Goal: Transaction & Acquisition: Subscribe to service/newsletter

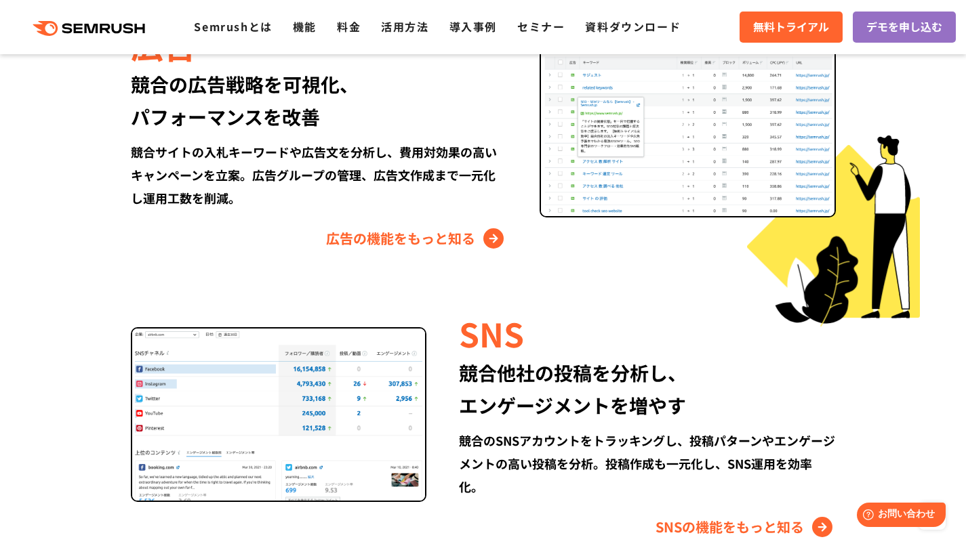
scroll to position [1355, 0]
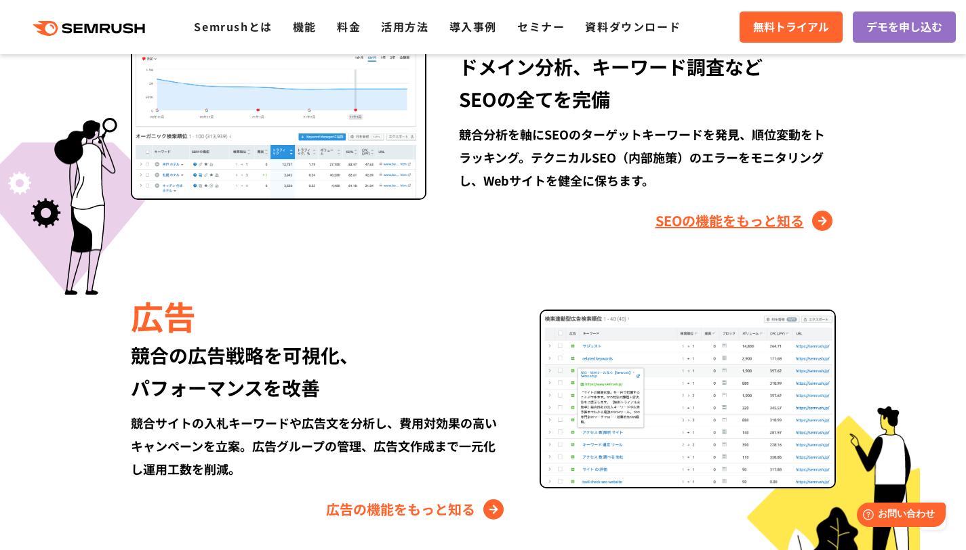
click at [672, 226] on link "SEOの機能をもっと知る" at bounding box center [745, 221] width 180 height 22
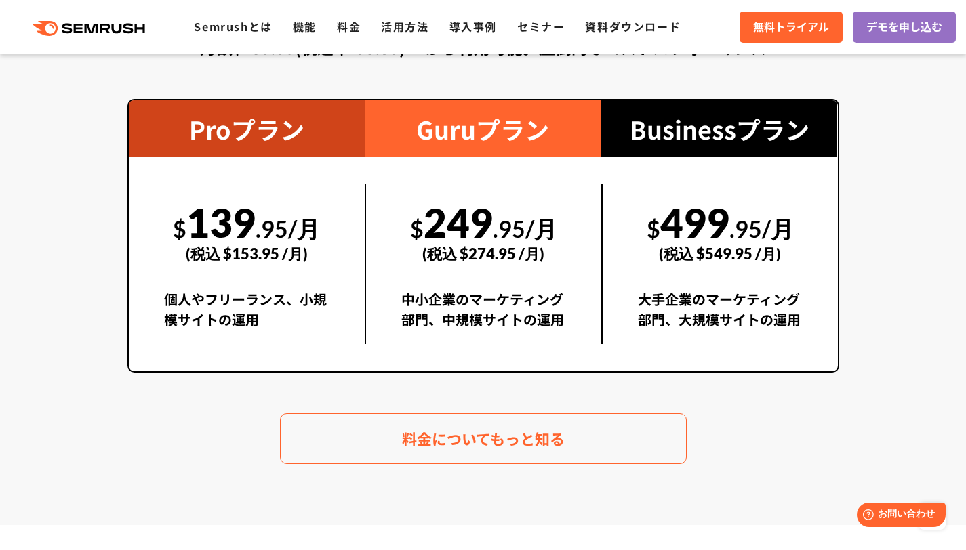
drag, startPoint x: 285, startPoint y: 324, endPoint x: 266, endPoint y: 324, distance: 19.7
click at [283, 324] on div "個人やフリーランス、小規模サイトの運用" at bounding box center [247, 316] width 166 height 55
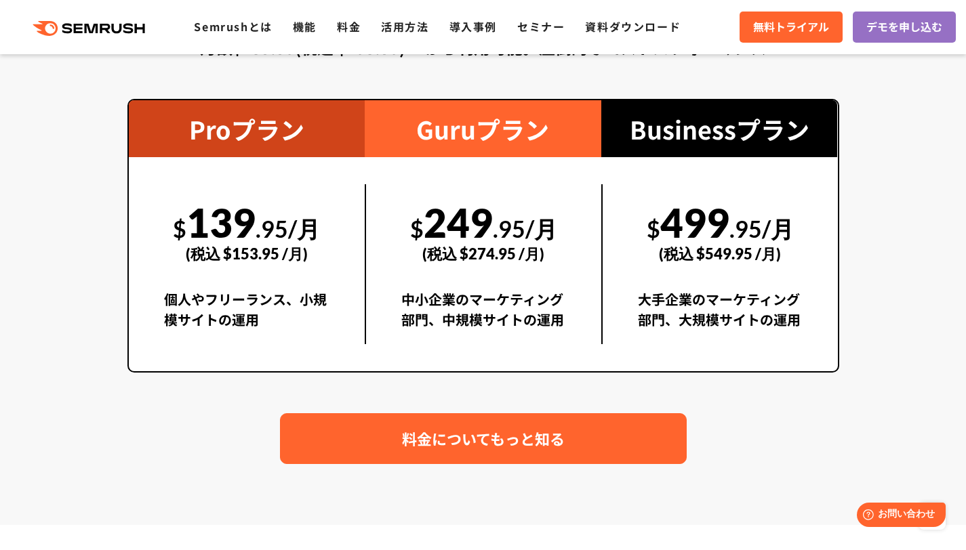
click at [386, 447] on link "料金についてもっと知る" at bounding box center [483, 438] width 407 height 51
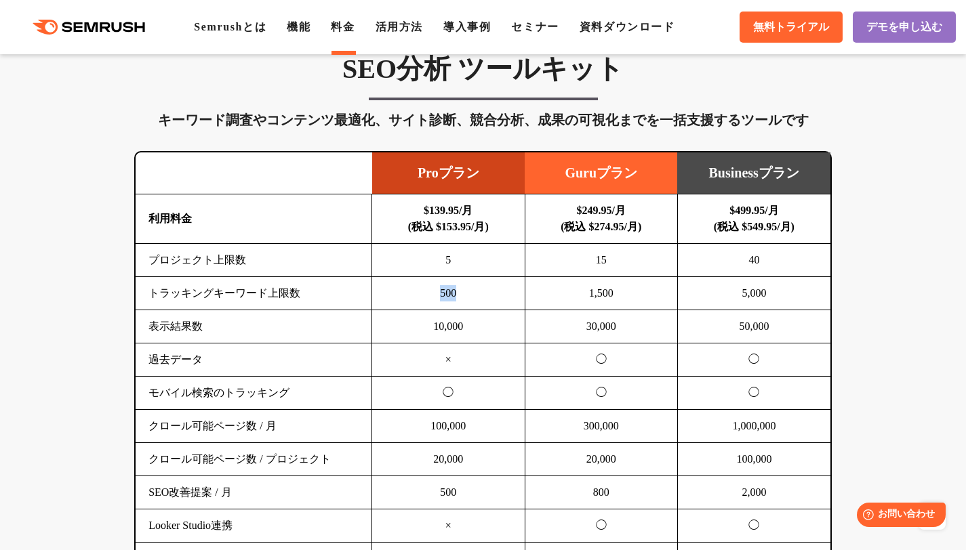
drag, startPoint x: 440, startPoint y: 296, endPoint x: 470, endPoint y: 295, distance: 29.9
click at [470, 295] on td "500" at bounding box center [448, 293] width 152 height 33
click at [469, 336] on td "10,000" at bounding box center [448, 326] width 152 height 33
drag, startPoint x: 469, startPoint y: 324, endPoint x: 426, endPoint y: 324, distance: 43.4
click at [426, 324] on td "10,000" at bounding box center [448, 326] width 152 height 33
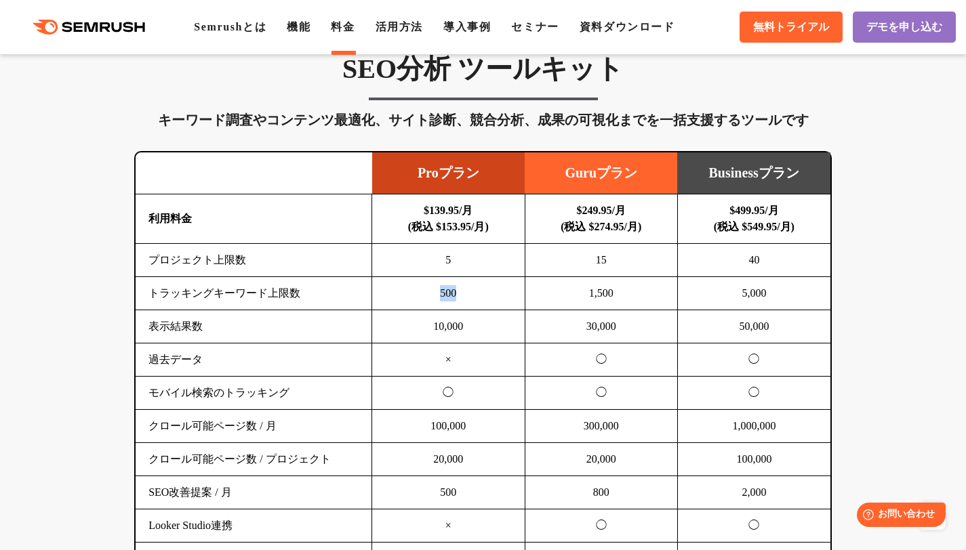
drag, startPoint x: 463, startPoint y: 291, endPoint x: 430, endPoint y: 293, distance: 33.3
click at [430, 293] on td "500" at bounding box center [448, 293] width 152 height 33
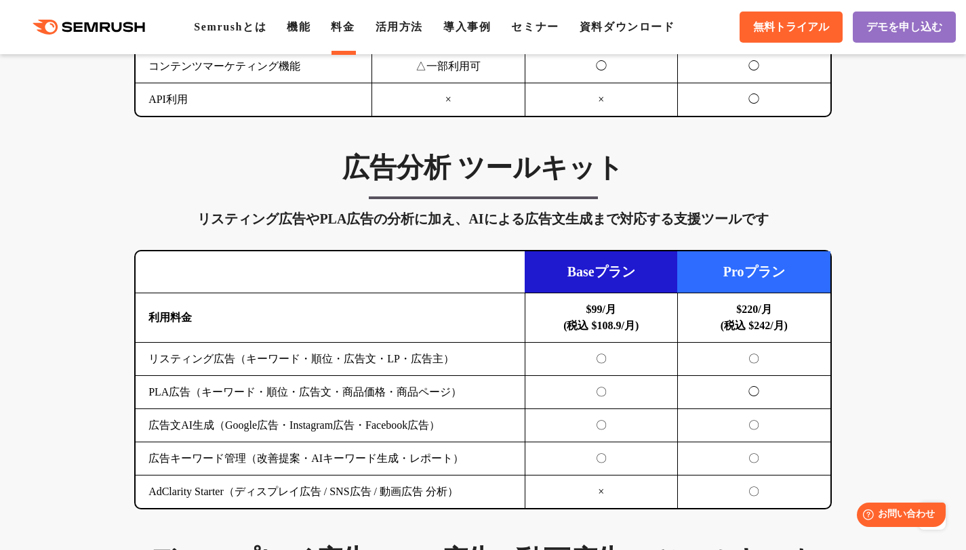
scroll to position [813, 0]
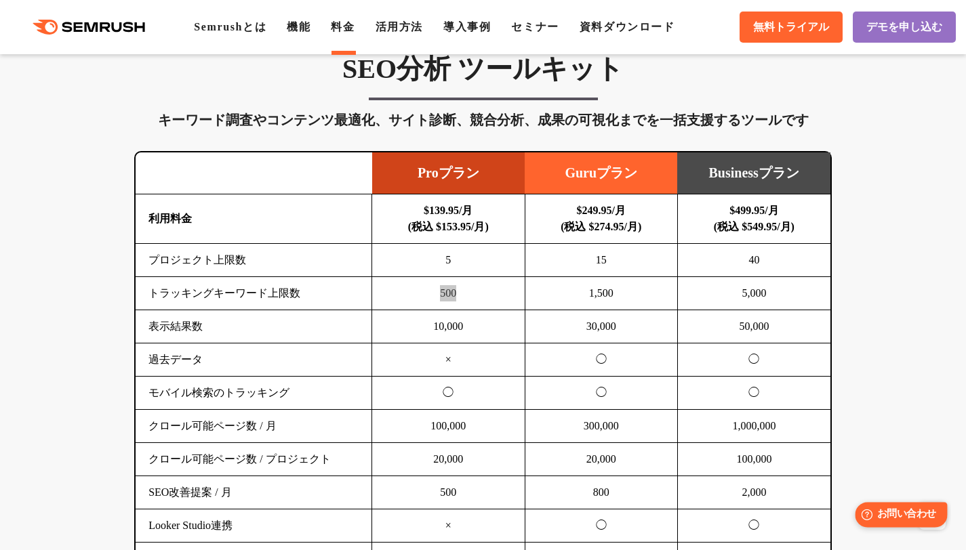
click at [899, 515] on span "お問い合わせ" at bounding box center [906, 514] width 59 height 13
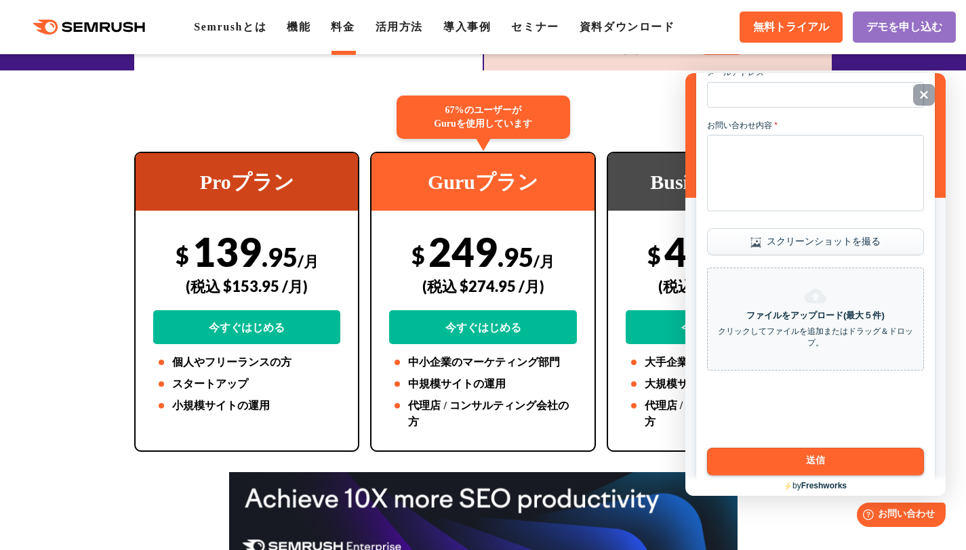
scroll to position [237, 0]
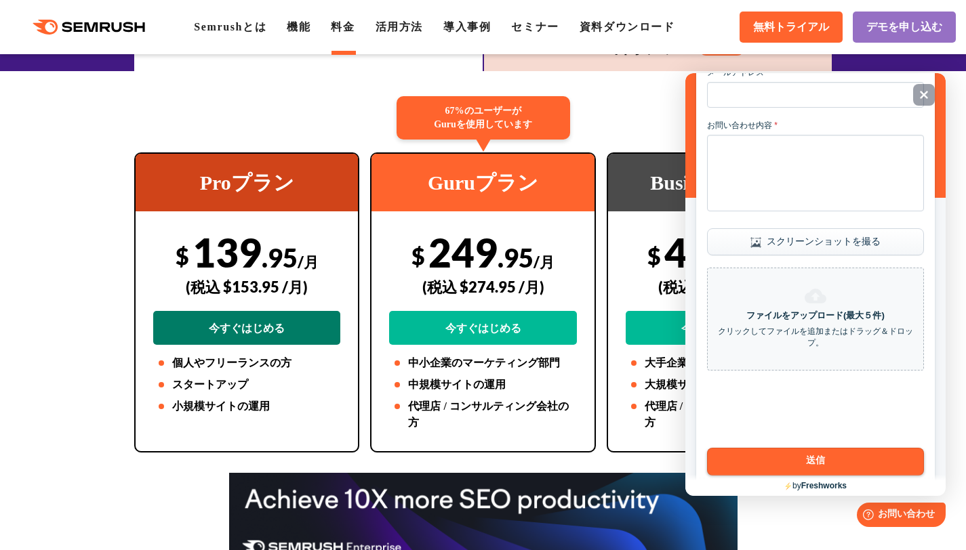
click at [305, 321] on link "今すぐはじめる" at bounding box center [246, 328] width 187 height 34
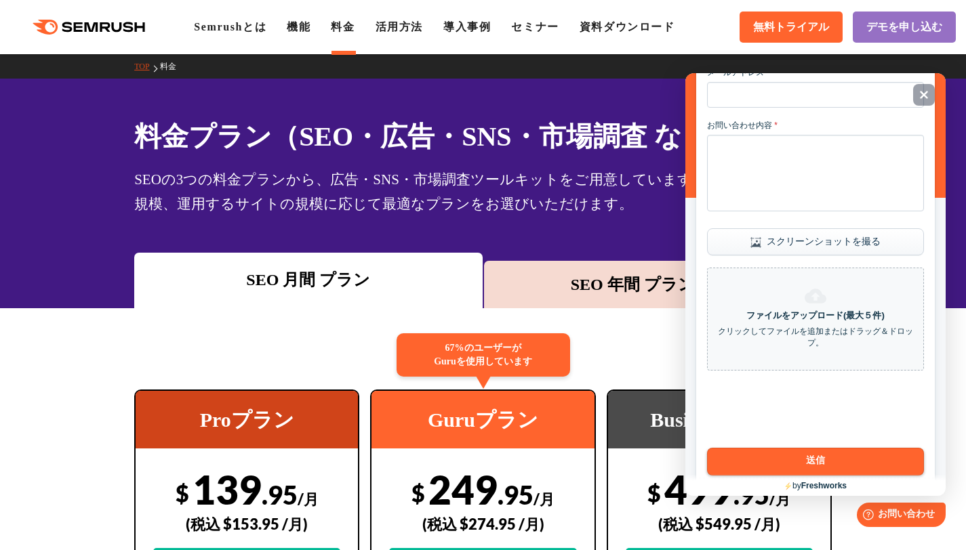
click at [688, 37] on div ".cls {fill: #FF642D;} .cls {fill: #FF642D;} Semrushとは 機能 料金 活用方法 導入事例 セミナー 資料ダウ…" at bounding box center [483, 27] width 966 height 41
click at [932, 99] on div "Close" at bounding box center [924, 95] width 22 height 22
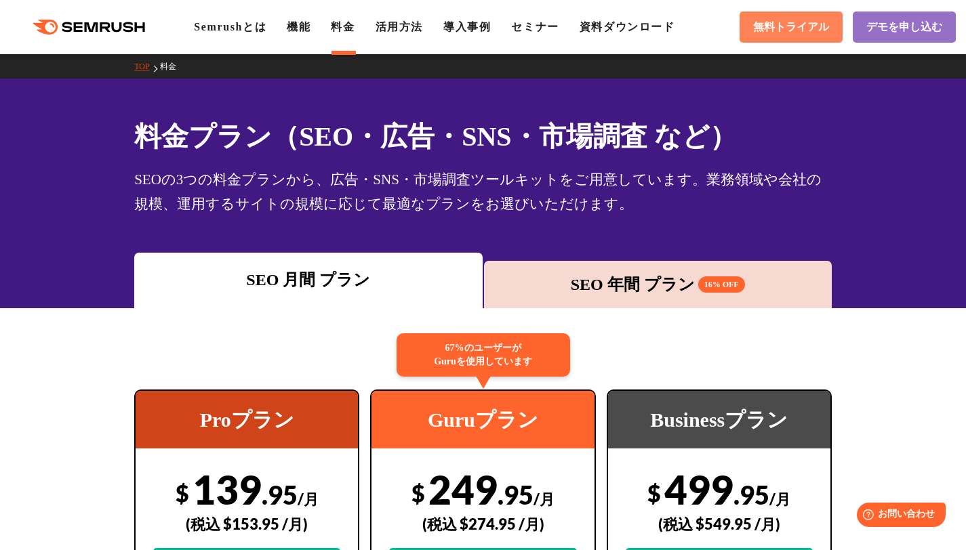
click at [791, 18] on link "無料トライアル" at bounding box center [790, 27] width 103 height 31
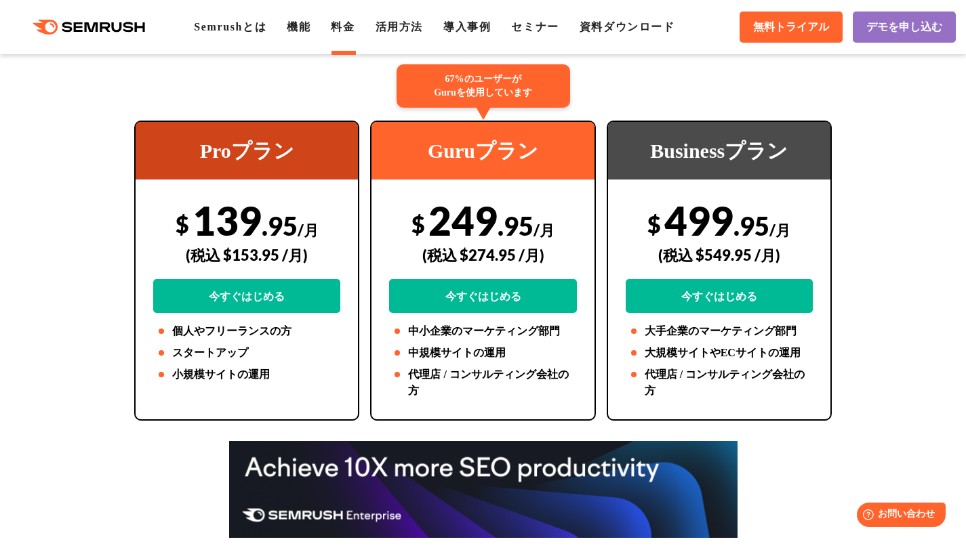
scroll to position [271, 0]
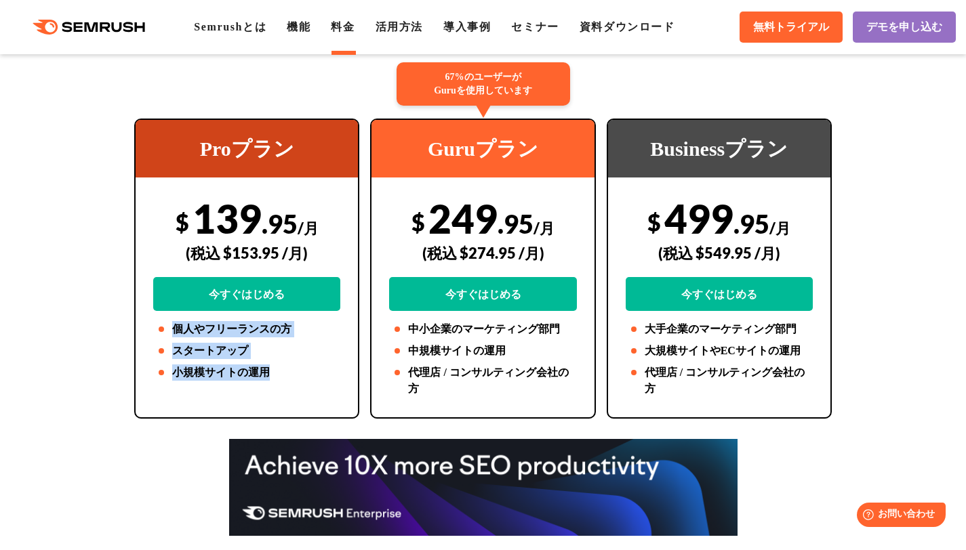
drag, startPoint x: 280, startPoint y: 373, endPoint x: 166, endPoint y: 331, distance: 121.6
click at [166, 331] on ul "個人やフリーランスの方 スタートアップ 小規模サイトの運用" at bounding box center [246, 351] width 187 height 60
click at [220, 344] on li "スタートアップ" at bounding box center [246, 351] width 187 height 16
